Goal: Find specific page/section: Find specific page/section

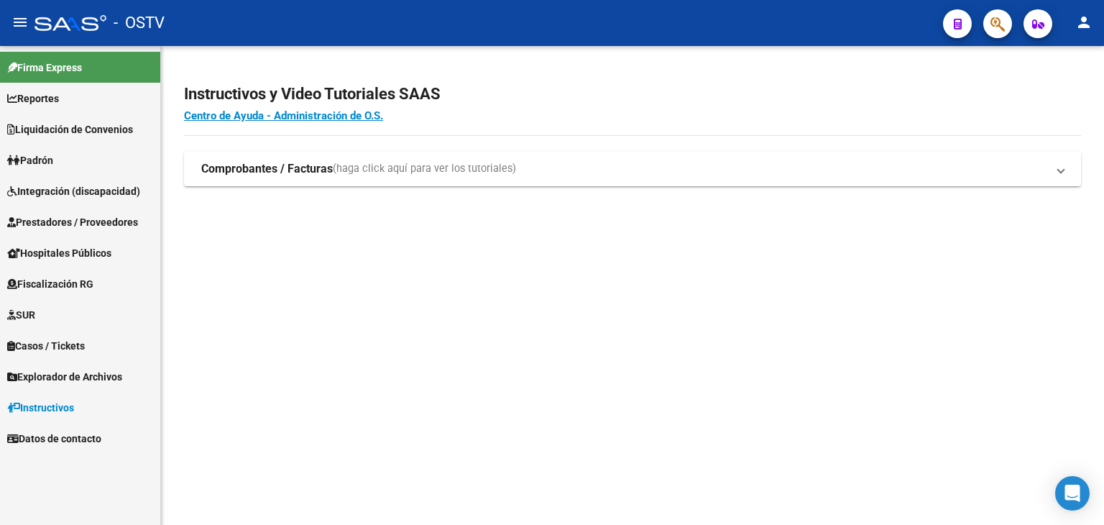
click at [66, 219] on span "Prestadores / Proveedores" at bounding box center [72, 222] width 131 height 16
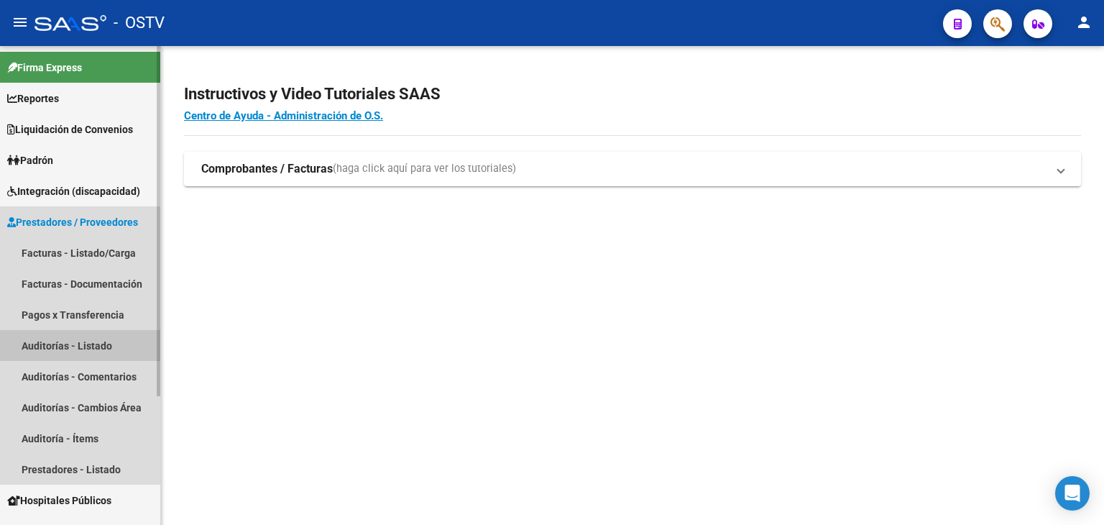
click at [99, 346] on link "Auditorías - Listado" at bounding box center [80, 345] width 160 height 31
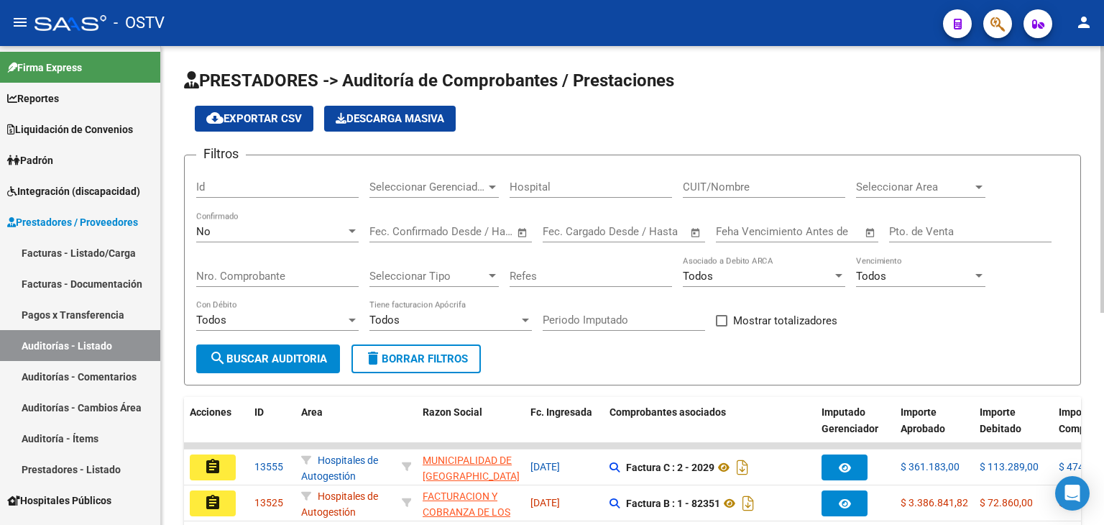
click at [349, 231] on div at bounding box center [352, 231] width 7 height 4
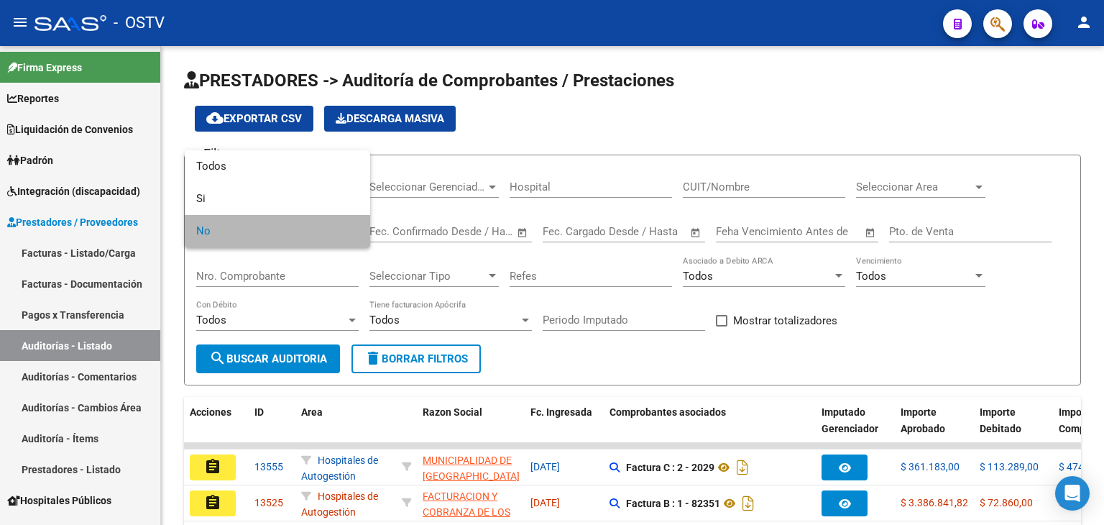
click at [339, 236] on span "No" at bounding box center [277, 231] width 162 height 32
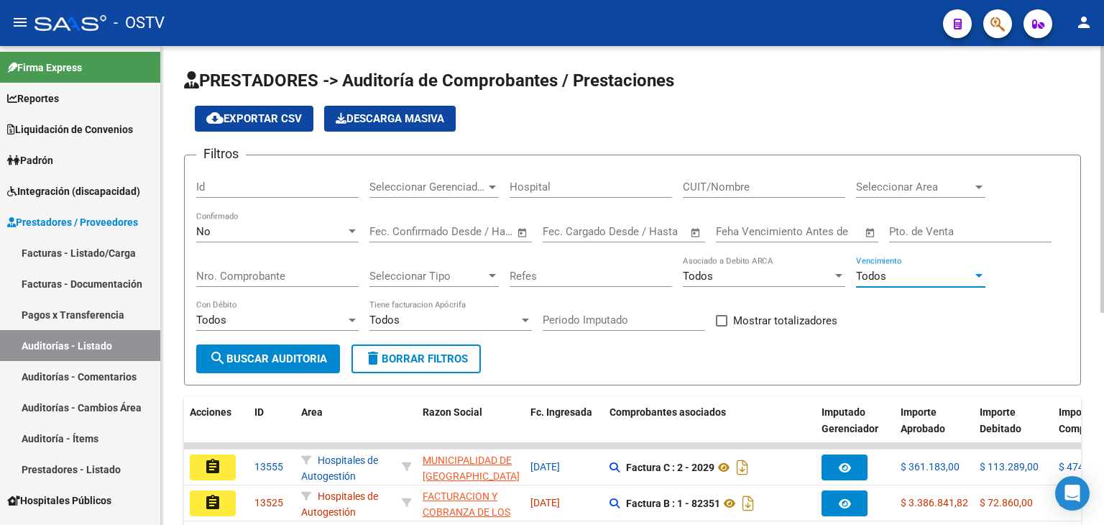
click at [977, 274] on div at bounding box center [978, 276] width 7 height 4
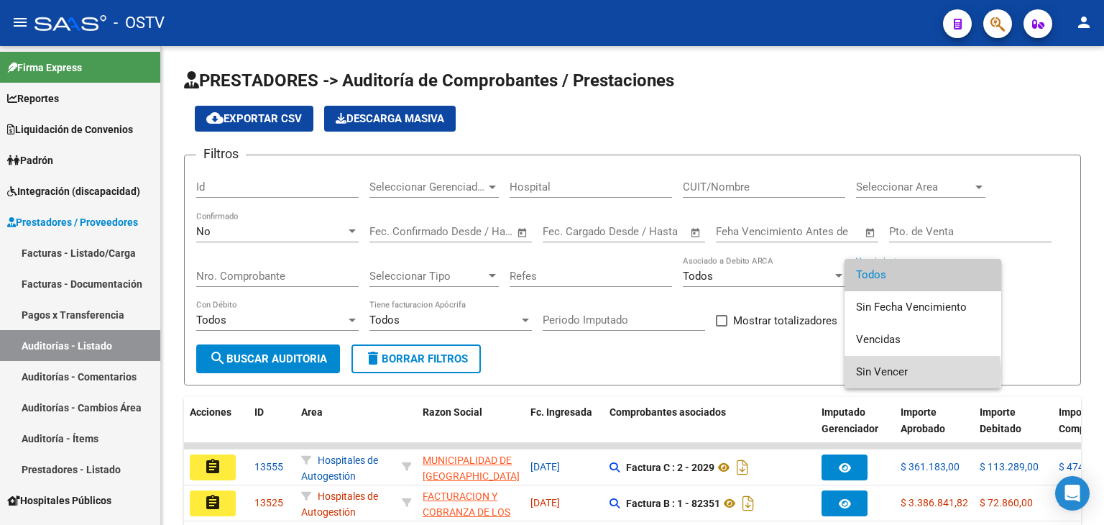
click at [888, 374] on span "Sin Vencer" at bounding box center [923, 372] width 134 height 32
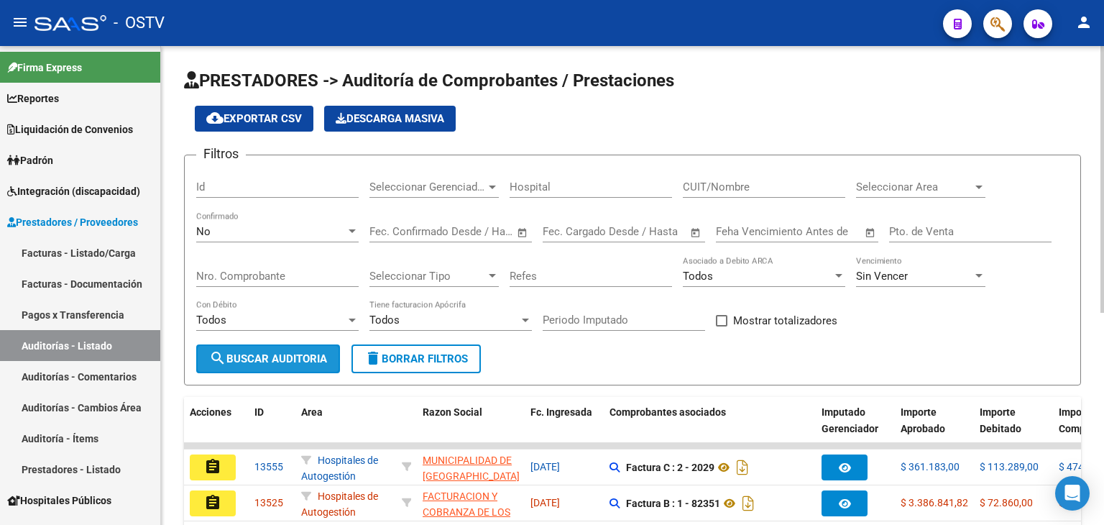
click at [257, 358] on span "search Buscar Auditoria" at bounding box center [268, 358] width 118 height 13
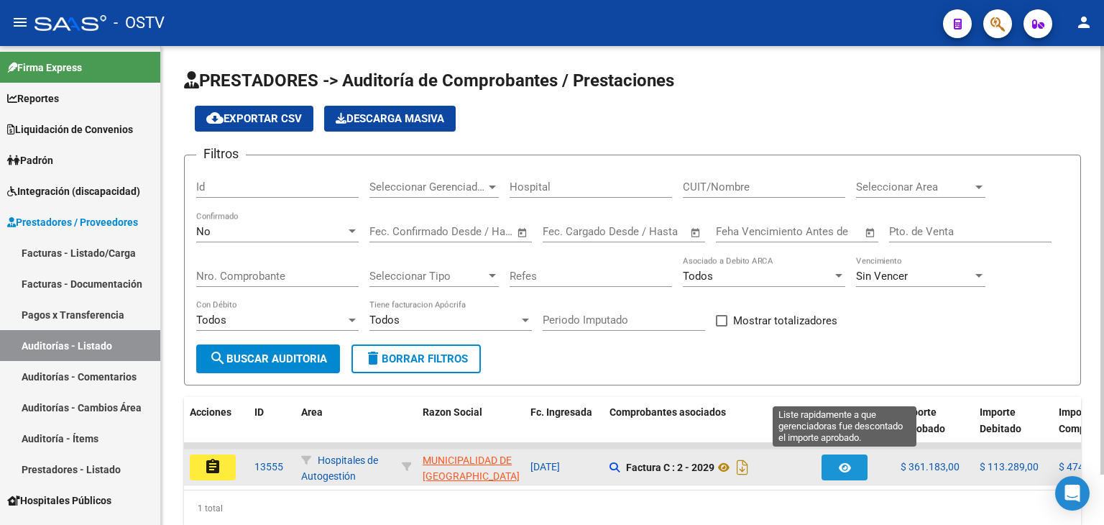
click at [845, 469] on icon "button" at bounding box center [845, 467] width 12 height 11
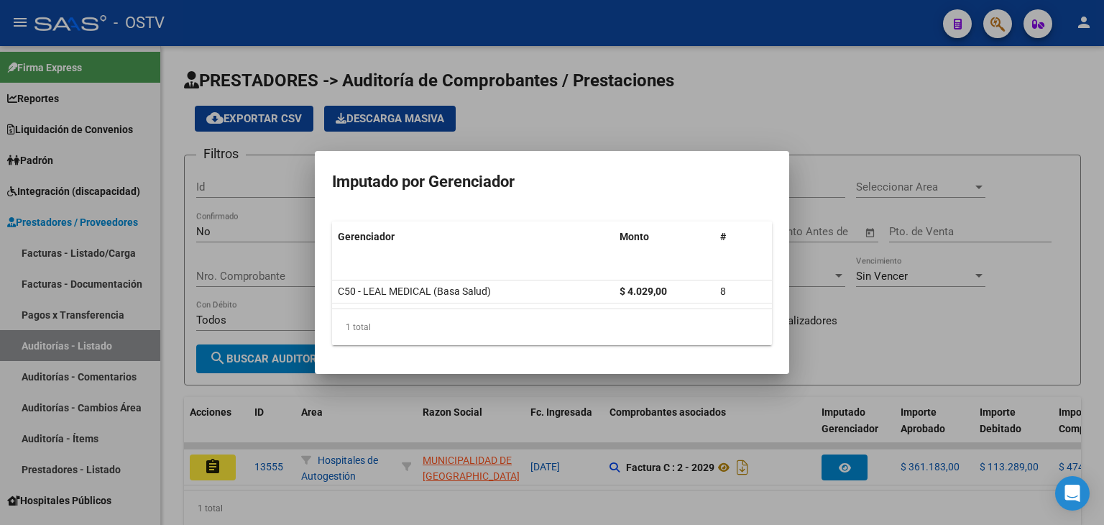
click at [842, 467] on div at bounding box center [552, 262] width 1104 height 525
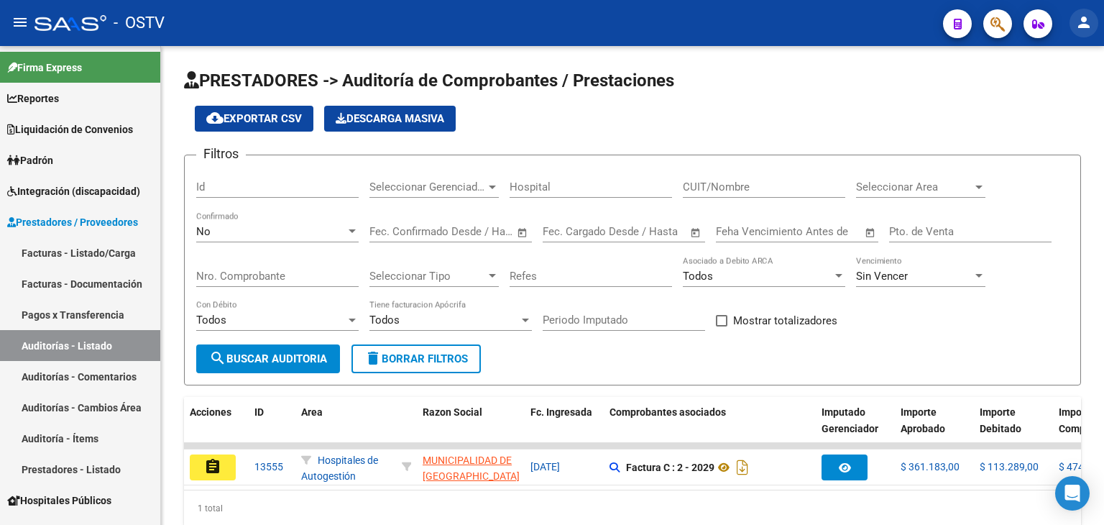
click at [1083, 23] on mat-icon "person" at bounding box center [1083, 22] width 17 height 17
click at [1063, 93] on button "exit_to_app Salir" at bounding box center [1055, 95] width 88 height 35
